Goal: Transaction & Acquisition: Obtain resource

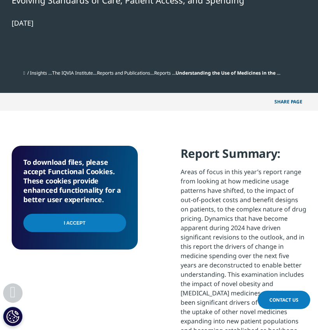
scroll to position [389, 0]
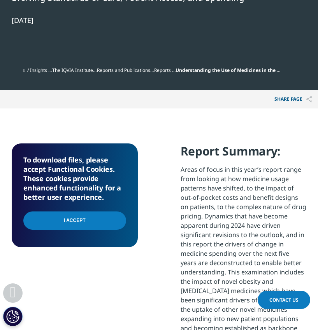
click at [72, 219] on input "I Accept" at bounding box center [74, 221] width 103 height 18
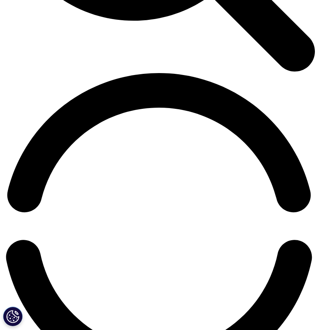
scroll to position [545, 0]
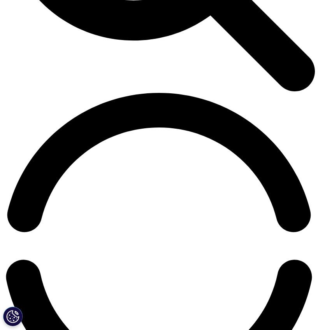
type input "Keith"
type input "Weaver"
type input "keith.weaver@usi.com"
type input "USI Insurance"
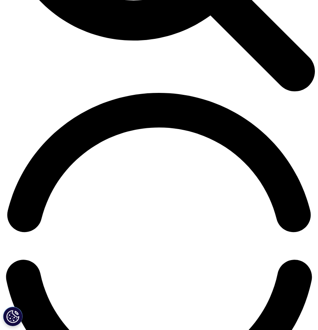
select select "[GEOGRAPHIC_DATA]"
type input "Pharmacy Consultant"
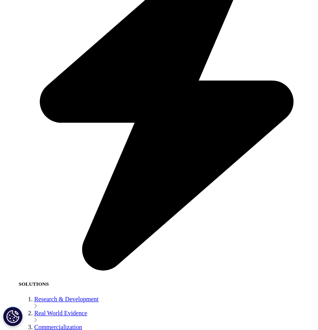
scroll to position [661, 0]
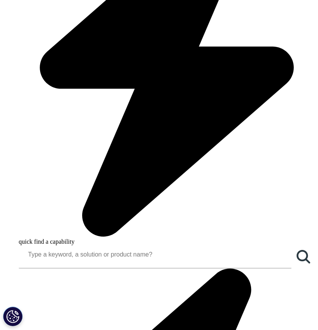
scroll to position [311, 0]
